Goal: Information Seeking & Learning: Learn about a topic

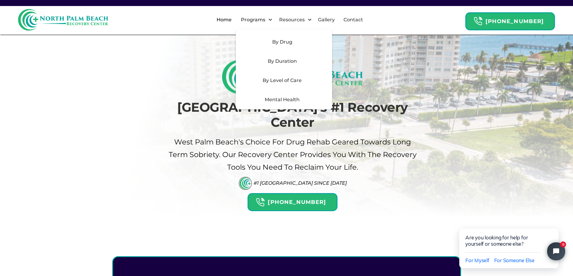
click at [281, 100] on div "Mental Health" at bounding box center [281, 99] width 85 height 7
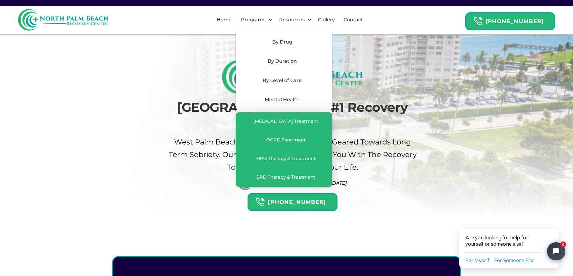
click at [295, 62] on div "By Duration" at bounding box center [281, 61] width 85 height 7
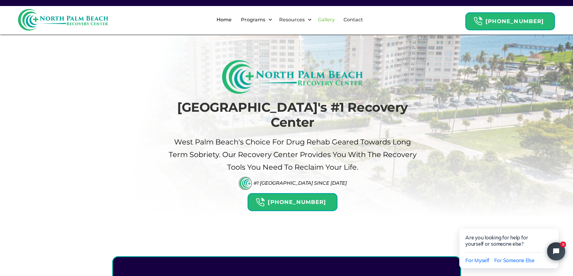
click at [336, 22] on link "Gallery" at bounding box center [326, 19] width 24 height 19
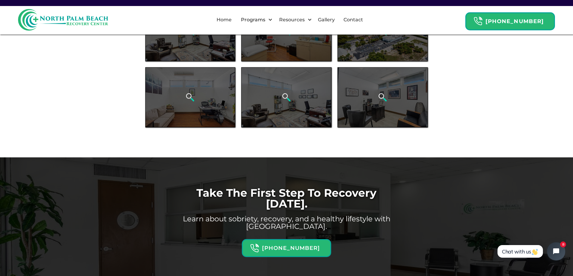
scroll to position [451, 0]
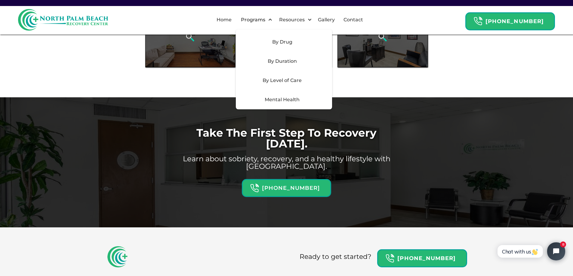
click at [289, 79] on div "By Level of Care" at bounding box center [281, 80] width 85 height 7
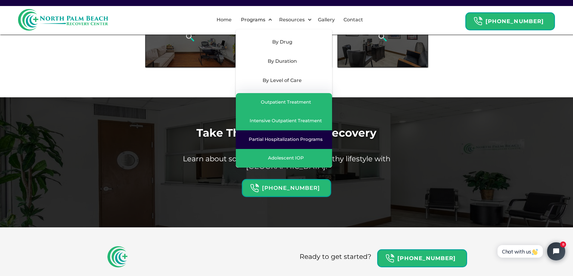
click at [289, 137] on div "Partial Hospitalization Programs" at bounding box center [286, 140] width 74 height 6
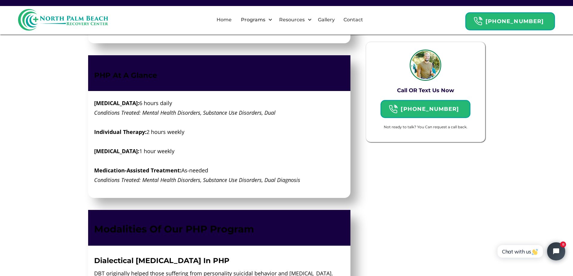
scroll to position [692, 0]
